Goal: Navigation & Orientation: Find specific page/section

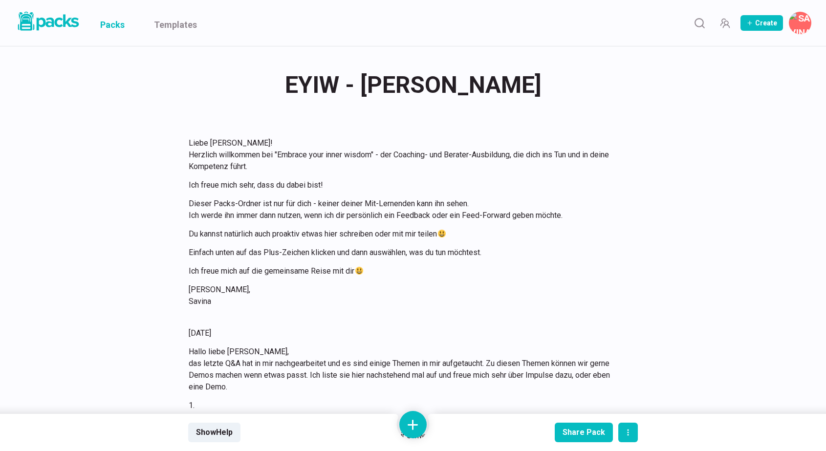
scroll to position [8853, 0]
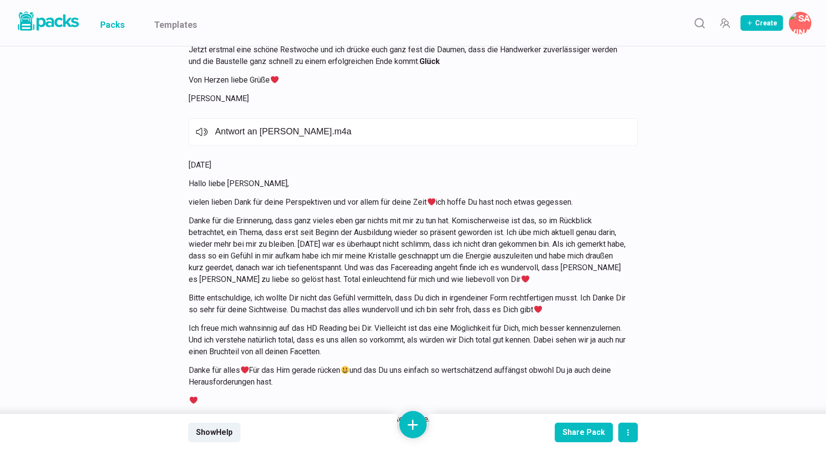
click at [113, 20] on link "Packs" at bounding box center [112, 23] width 24 height 46
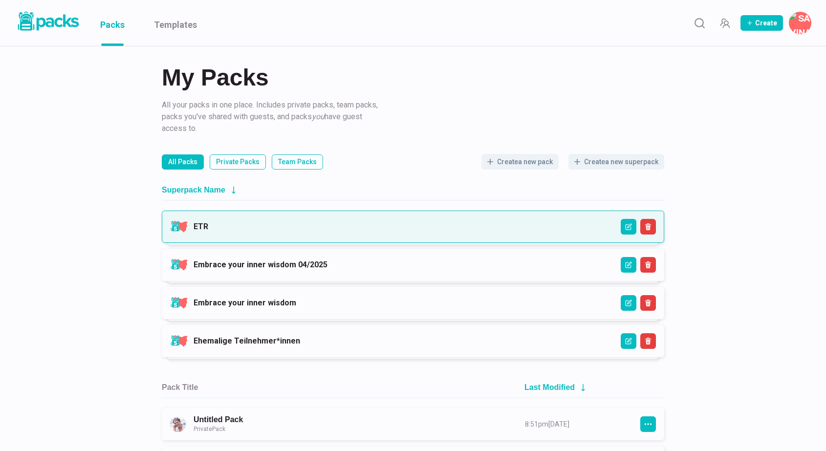
click at [208, 225] on link "ETR" at bounding box center [200, 226] width 15 height 9
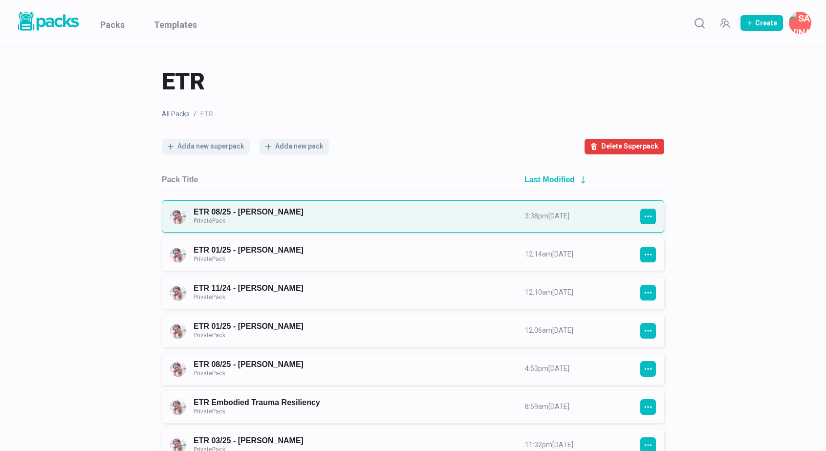
click at [361, 217] on link "ETR 08/25 - [PERSON_NAME] Private Pack" at bounding box center [350, 216] width 314 height 18
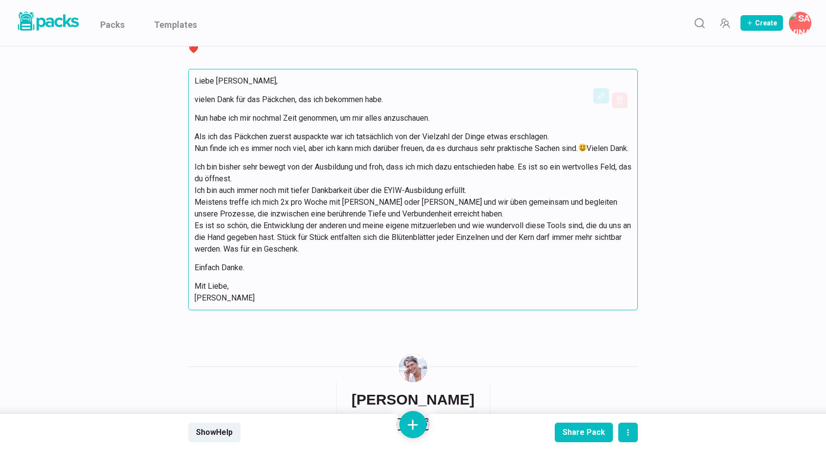
scroll to position [955, 0]
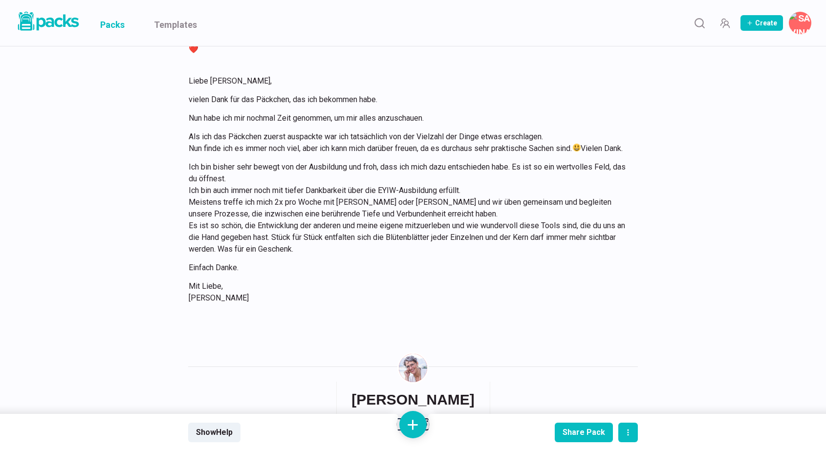
click at [113, 25] on link "Packs" at bounding box center [112, 23] width 24 height 46
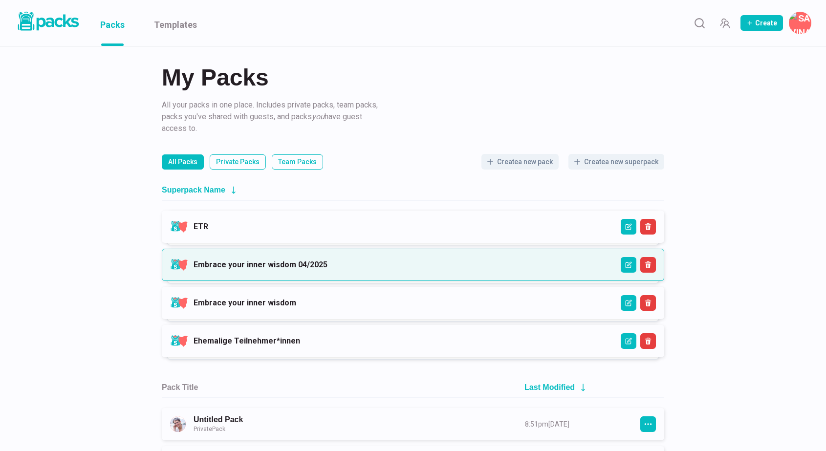
click at [327, 269] on link "Embrace your inner wisdom 04/2025" at bounding box center [260, 264] width 134 height 9
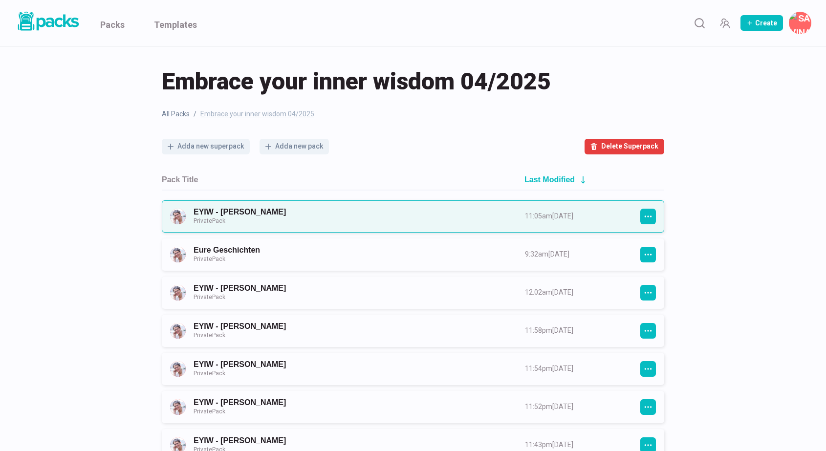
click at [372, 217] on link "EYIW - [PERSON_NAME] Private Pack" at bounding box center [350, 216] width 314 height 18
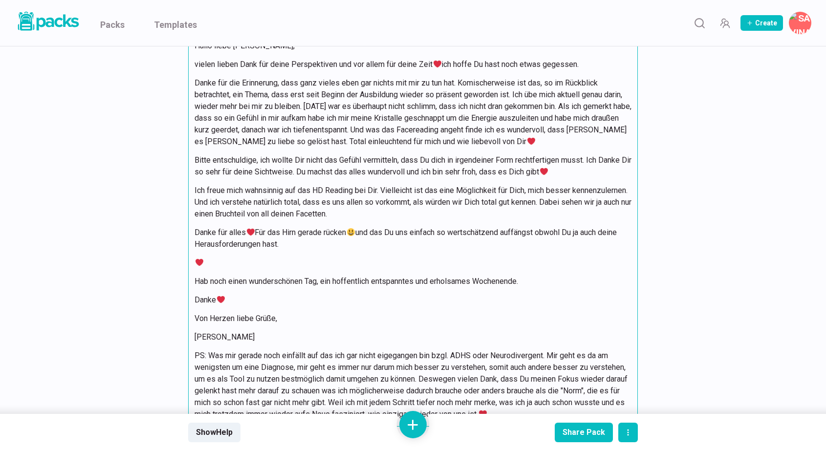
scroll to position [8991, 0]
